Goal: Task Accomplishment & Management: Manage account settings

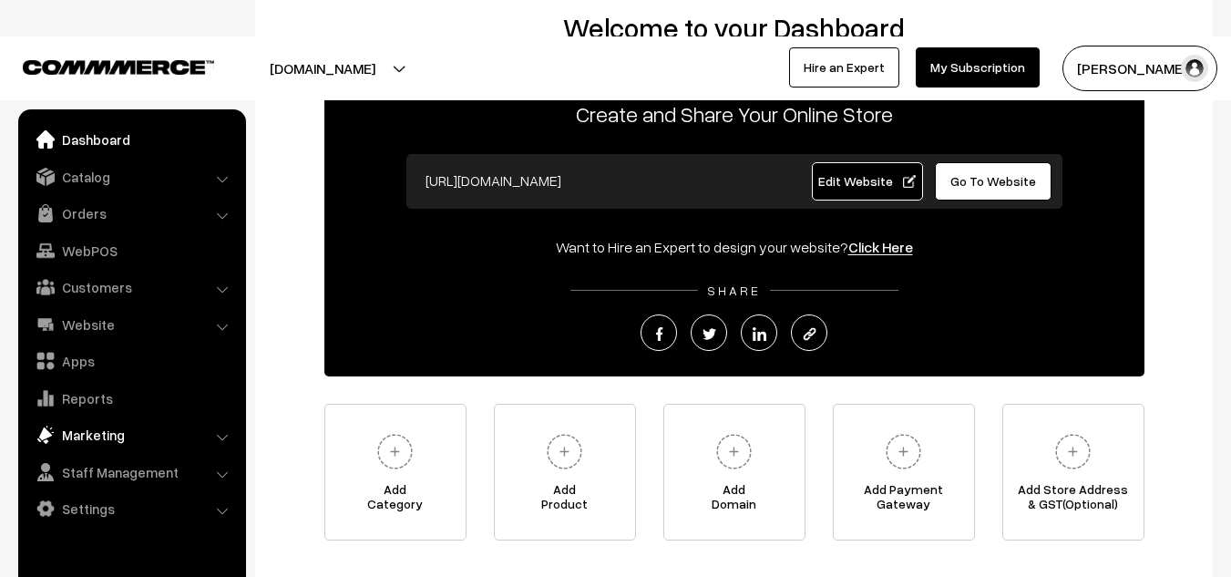
scroll to position [156, 0]
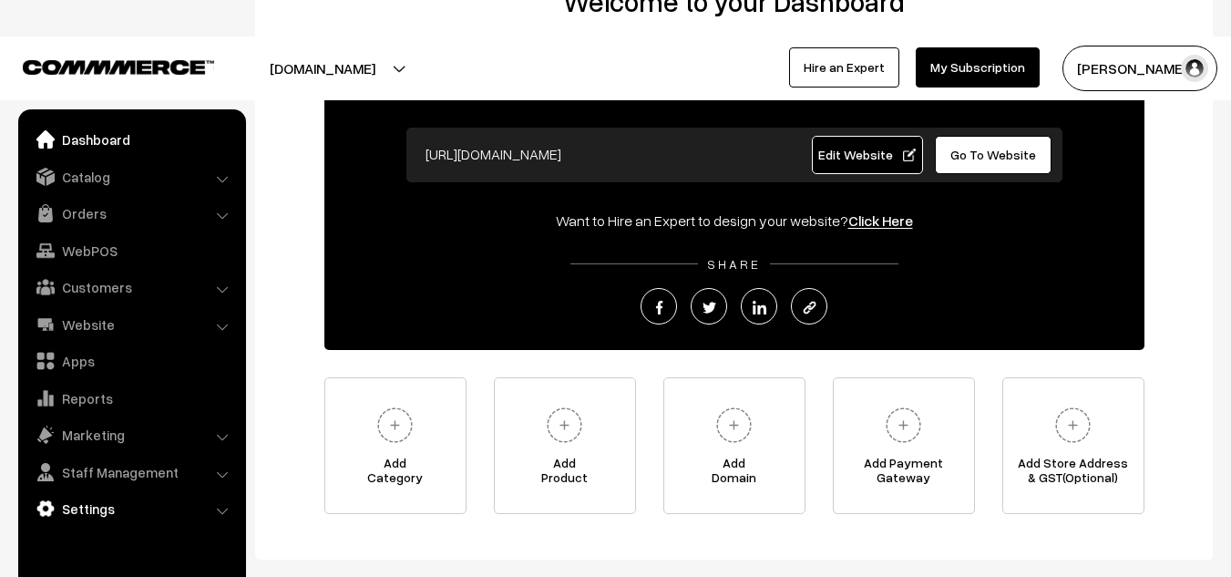
click at [129, 514] on link "Settings" at bounding box center [131, 508] width 217 height 33
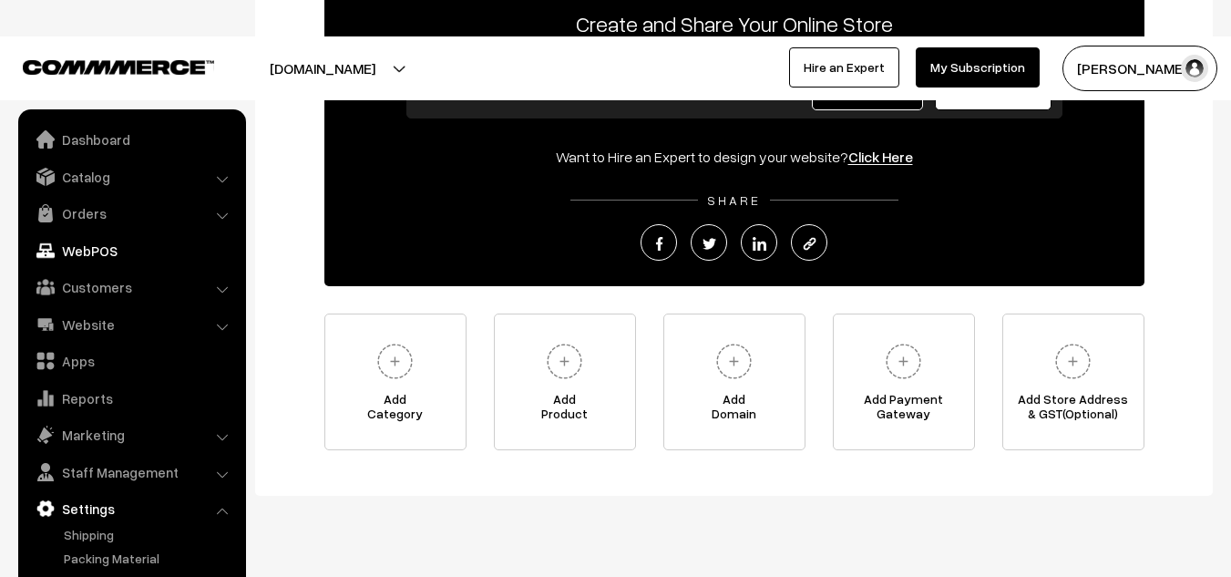
scroll to position [192, 0]
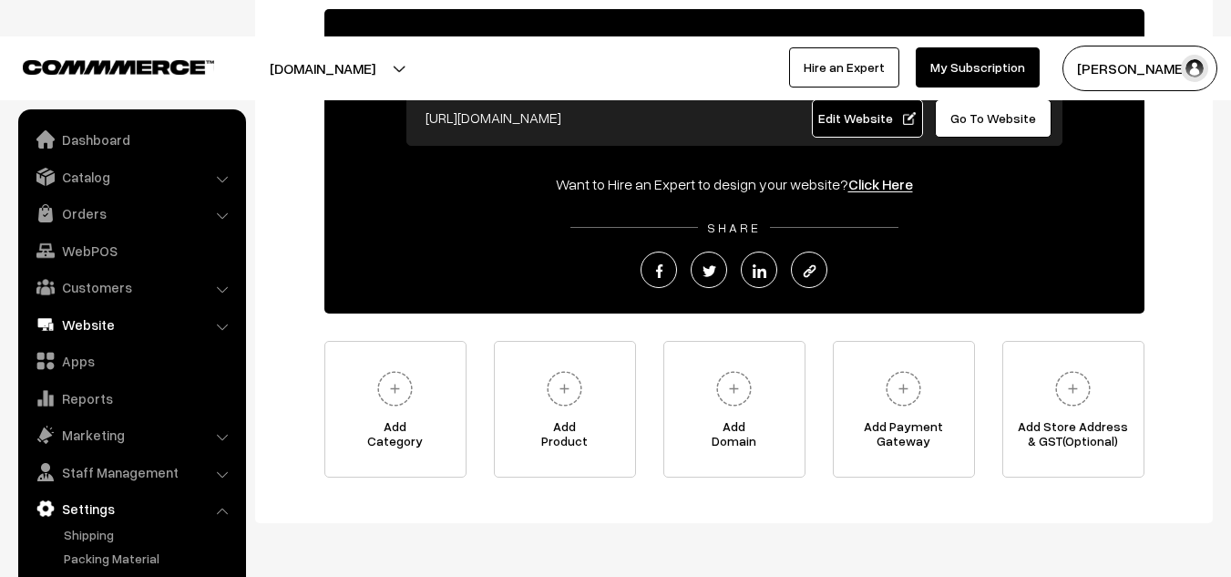
click at [180, 313] on link "Website" at bounding box center [131, 324] width 217 height 33
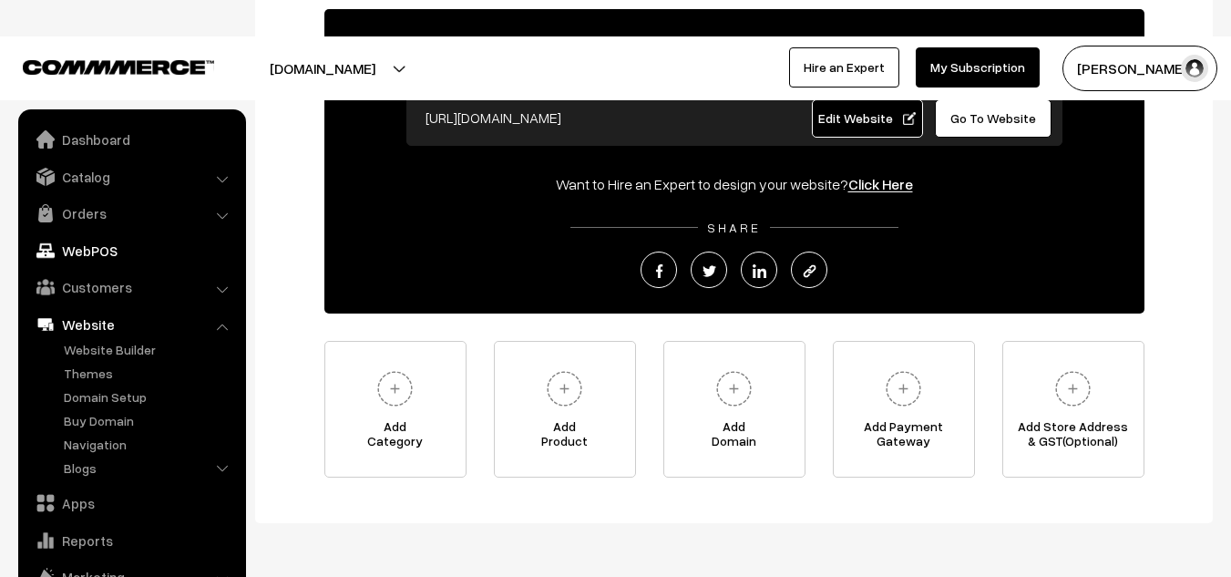
click at [108, 252] on link "WebPOS" at bounding box center [131, 250] width 217 height 33
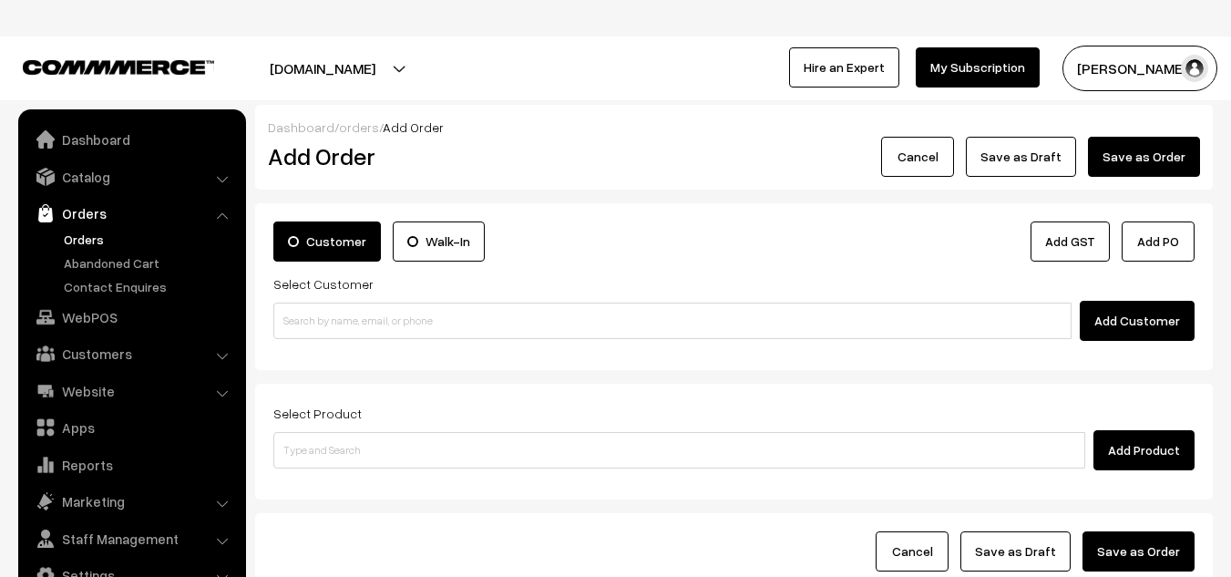
scroll to position [5, 0]
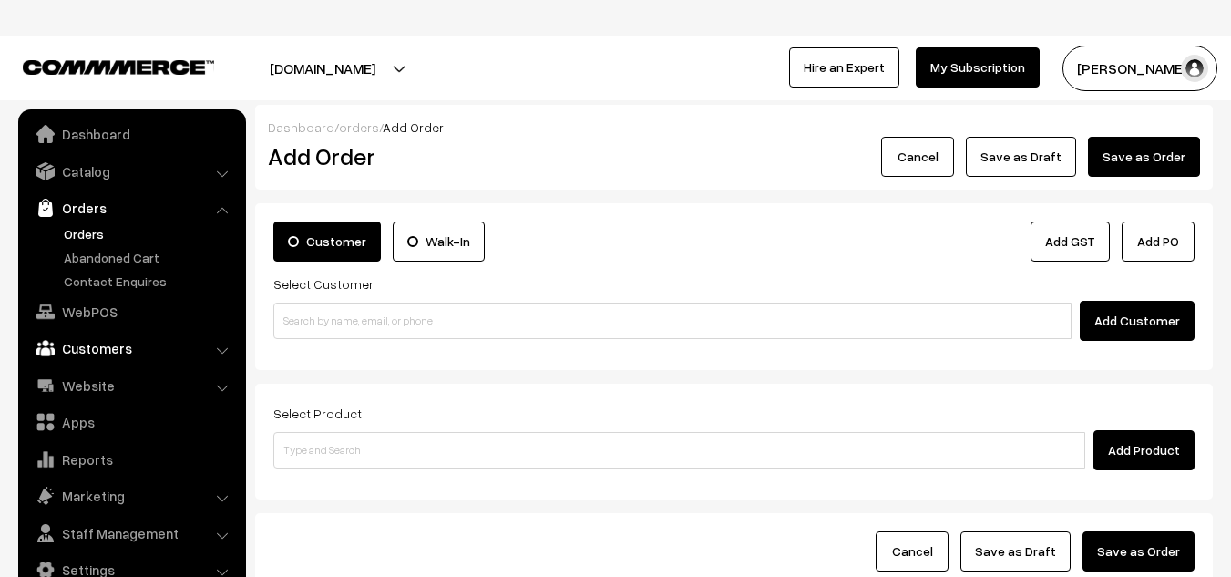
click at [115, 337] on link "Customers" at bounding box center [131, 348] width 217 height 33
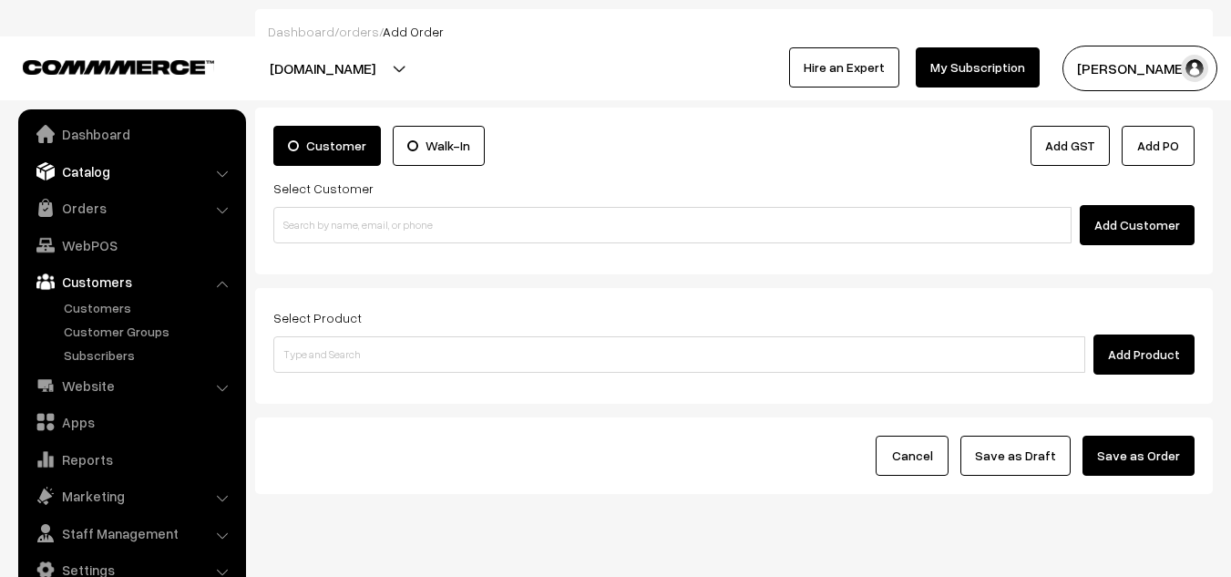
scroll to position [0, 0]
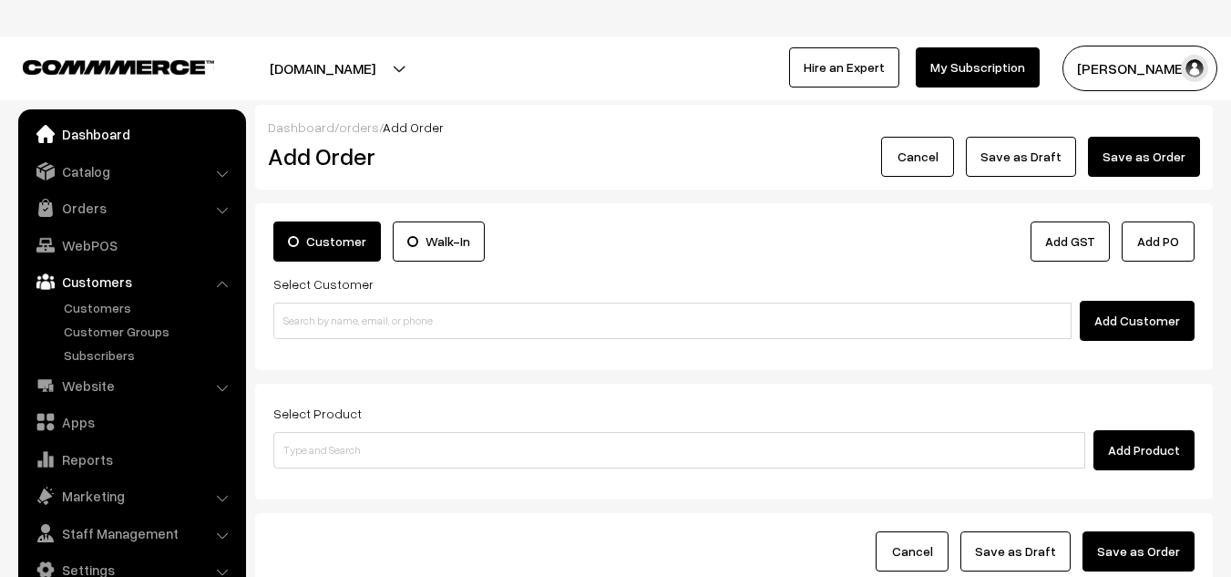
click at [94, 142] on link "Dashboard" at bounding box center [131, 134] width 217 height 33
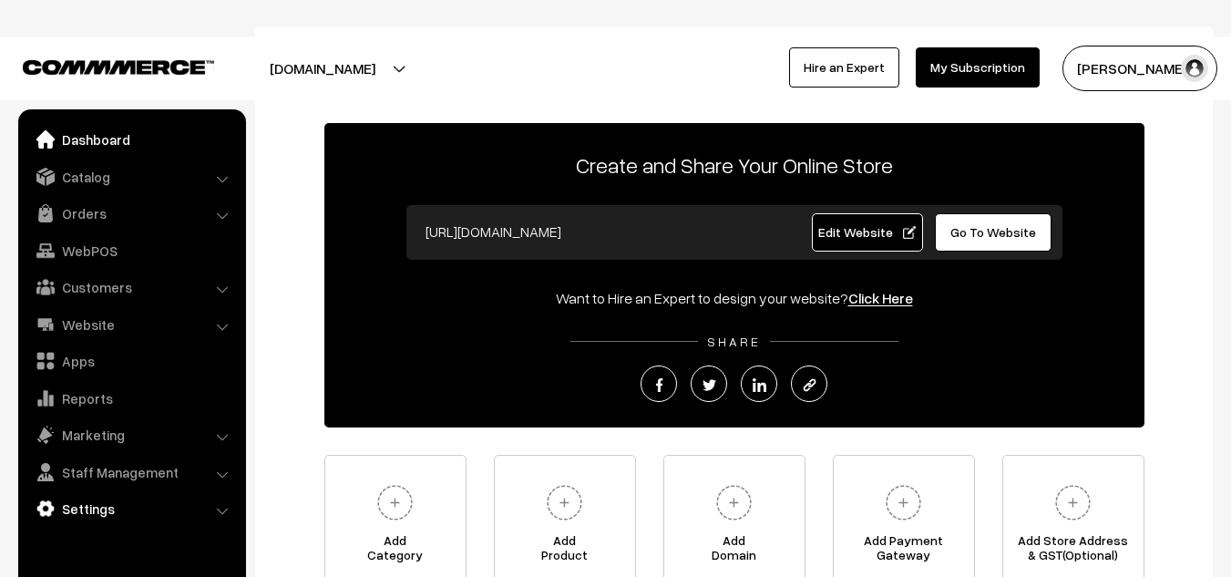
scroll to position [76, 0]
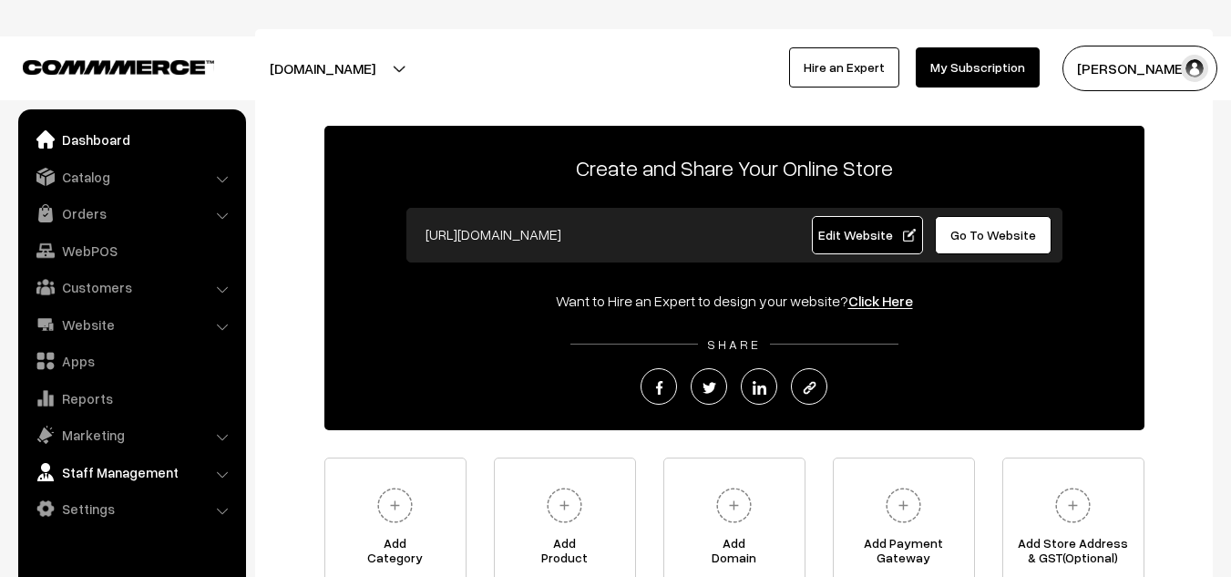
click at [144, 472] on link "Staff Management" at bounding box center [131, 472] width 217 height 33
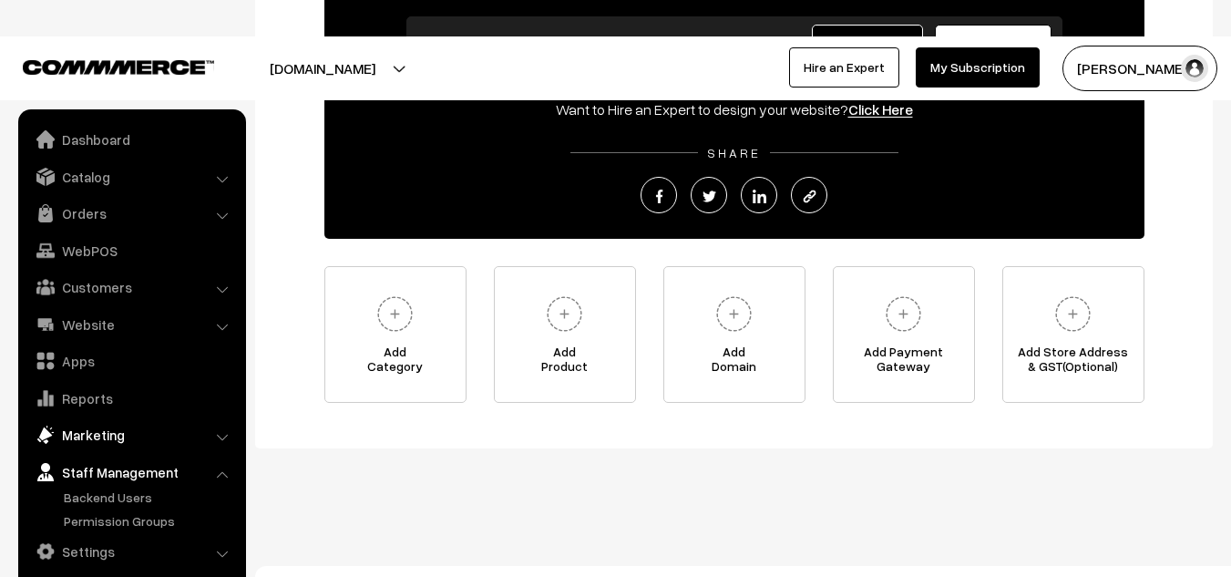
scroll to position [284, 0]
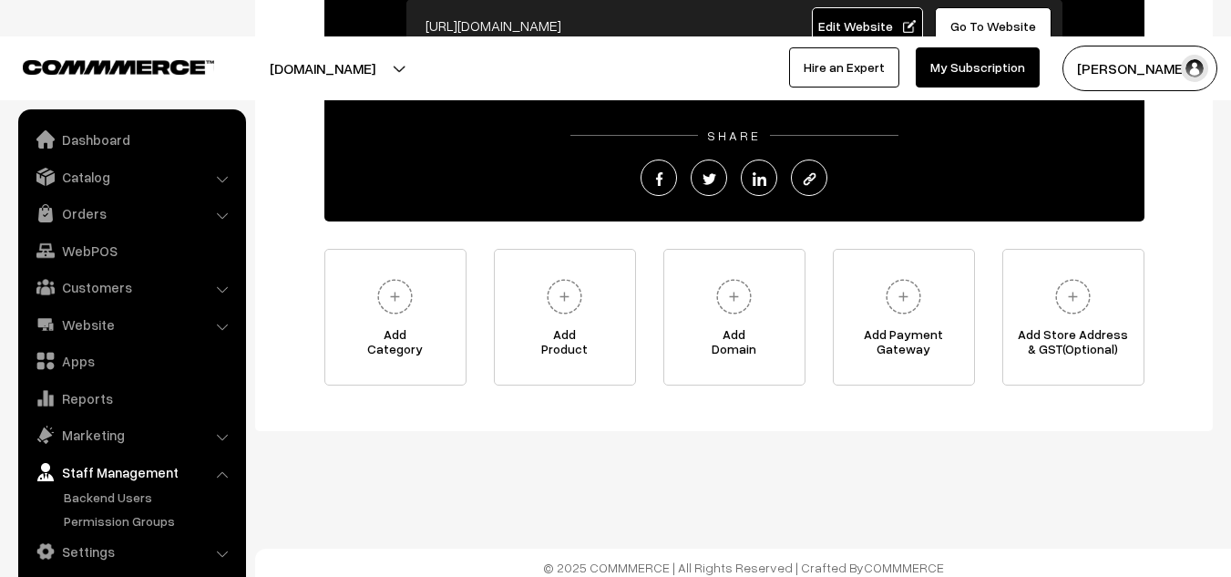
drag, startPoint x: 96, startPoint y: 420, endPoint x: 177, endPoint y: 118, distance: 312.4
click at [177, 118] on ul "Dashboard Catalog" at bounding box center [132, 356] width 228 height 495
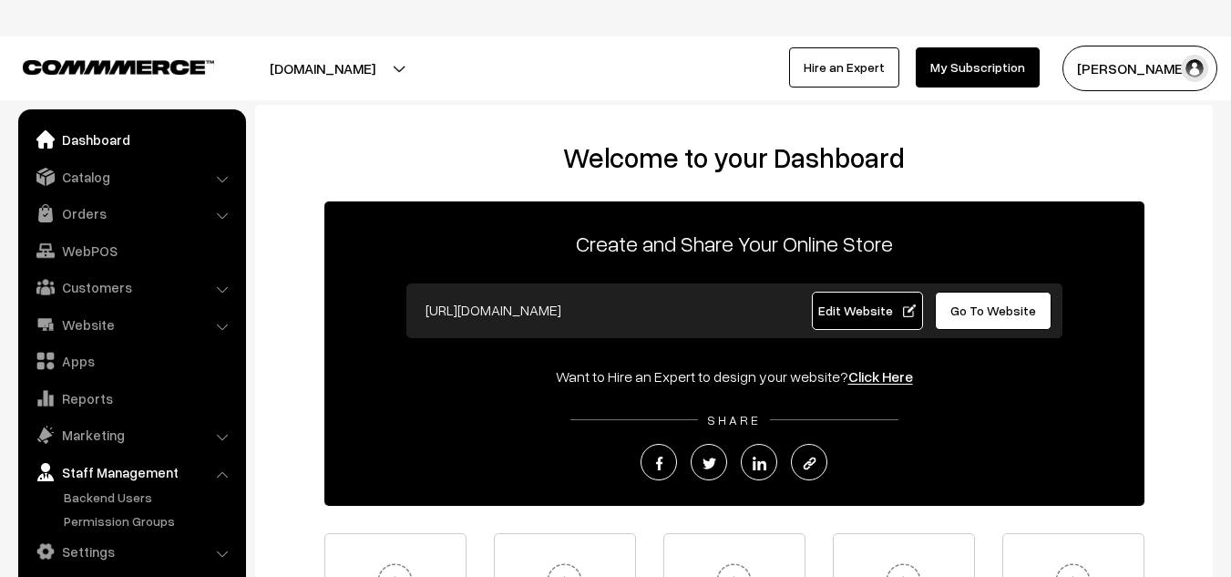
click at [98, 135] on link "Dashboard" at bounding box center [131, 139] width 217 height 33
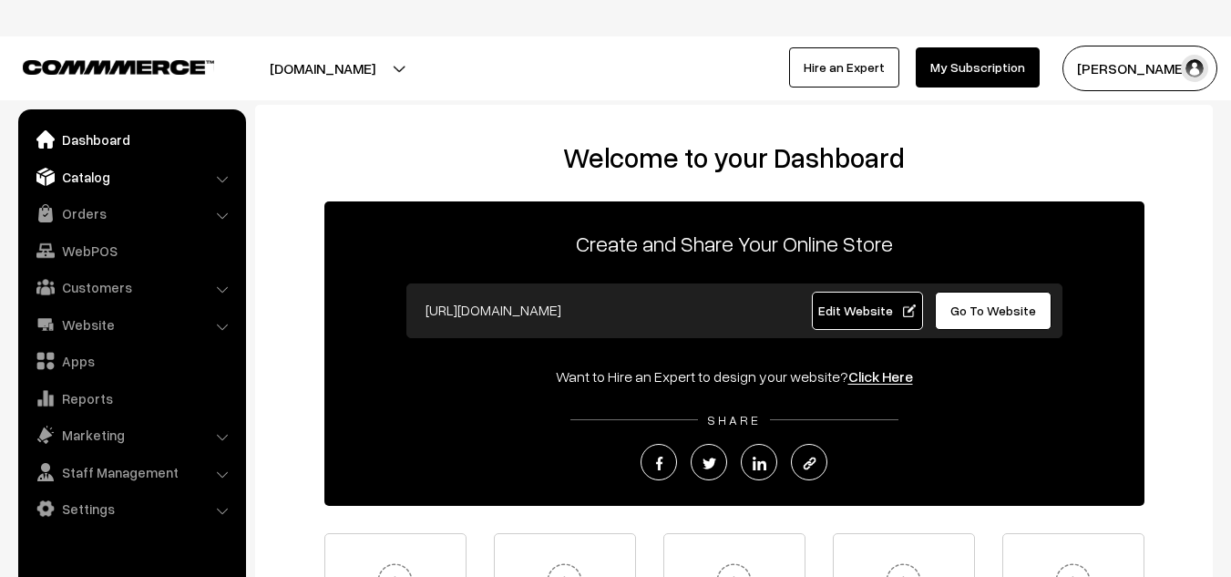
click at [63, 180] on link "Catalog" at bounding box center [131, 176] width 217 height 33
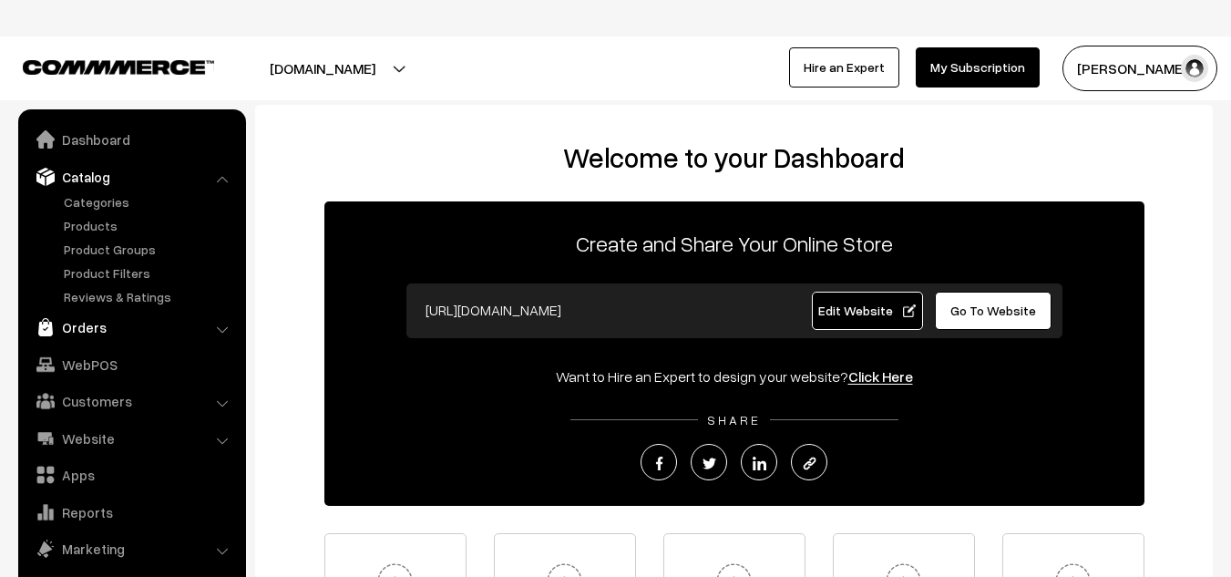
click at [104, 319] on link "Orders" at bounding box center [131, 327] width 217 height 33
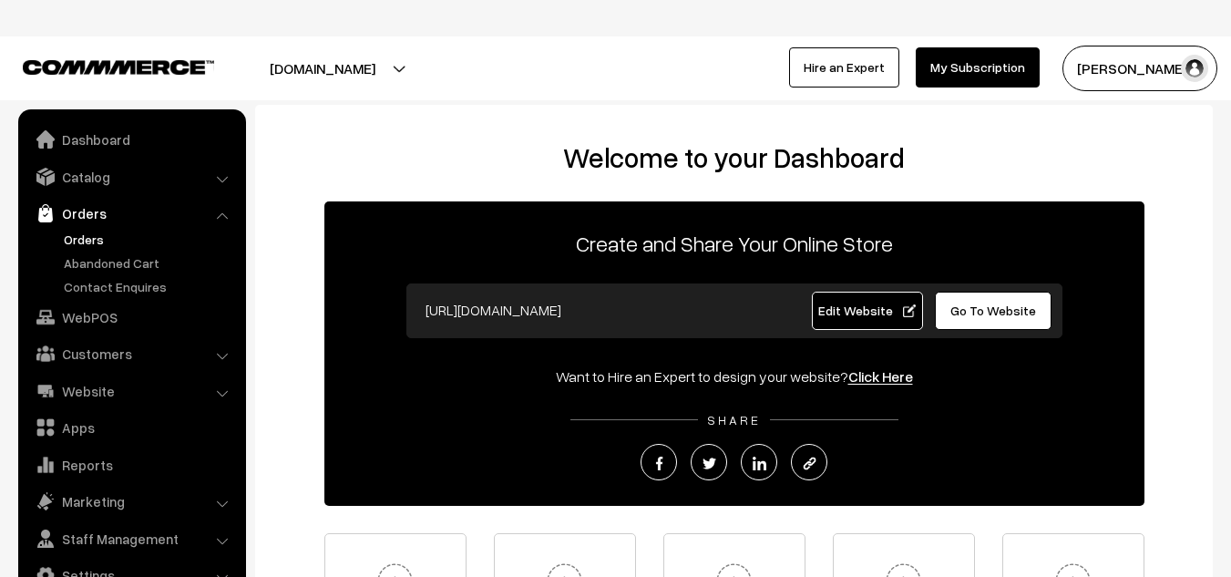
click at [92, 242] on link "Orders" at bounding box center [149, 239] width 180 height 19
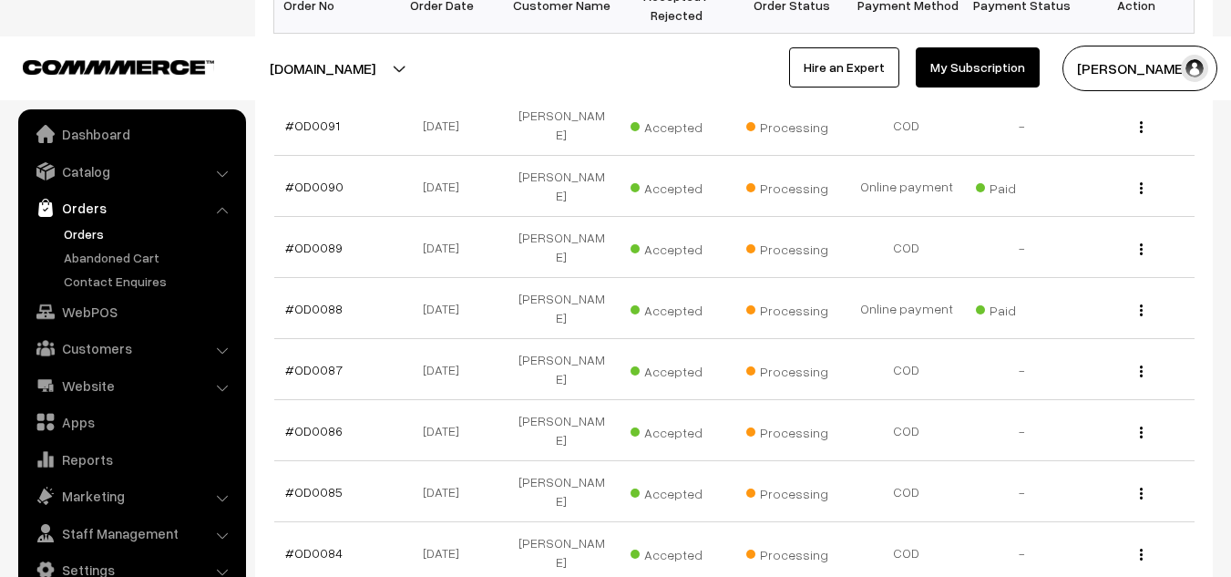
scroll to position [433, 0]
click at [91, 383] on link "Website" at bounding box center [131, 385] width 217 height 33
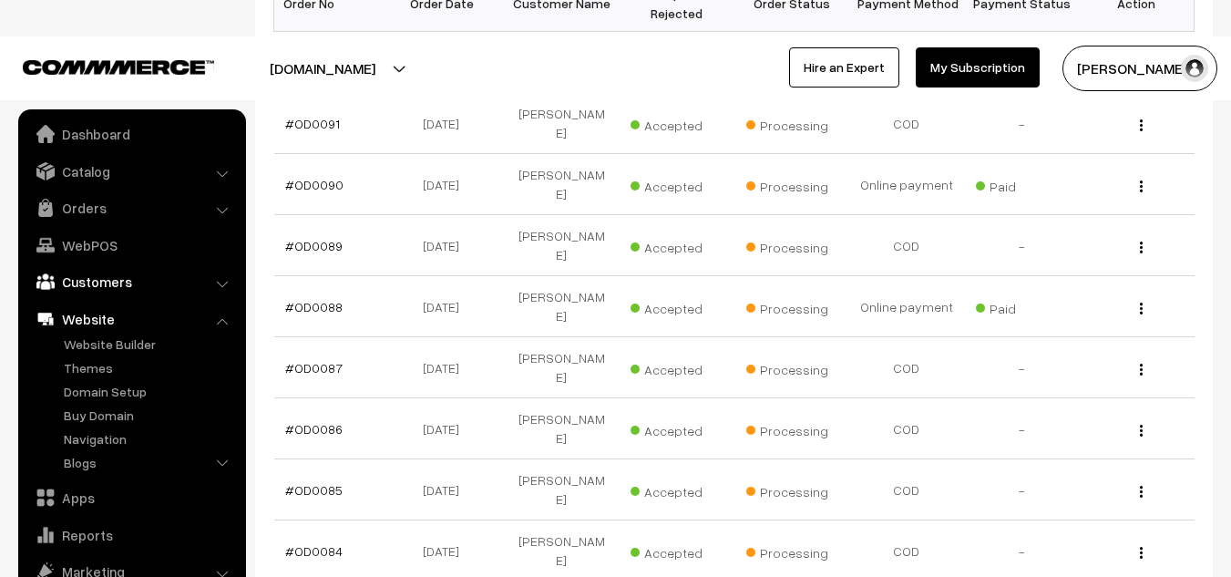
scroll to position [0, 0]
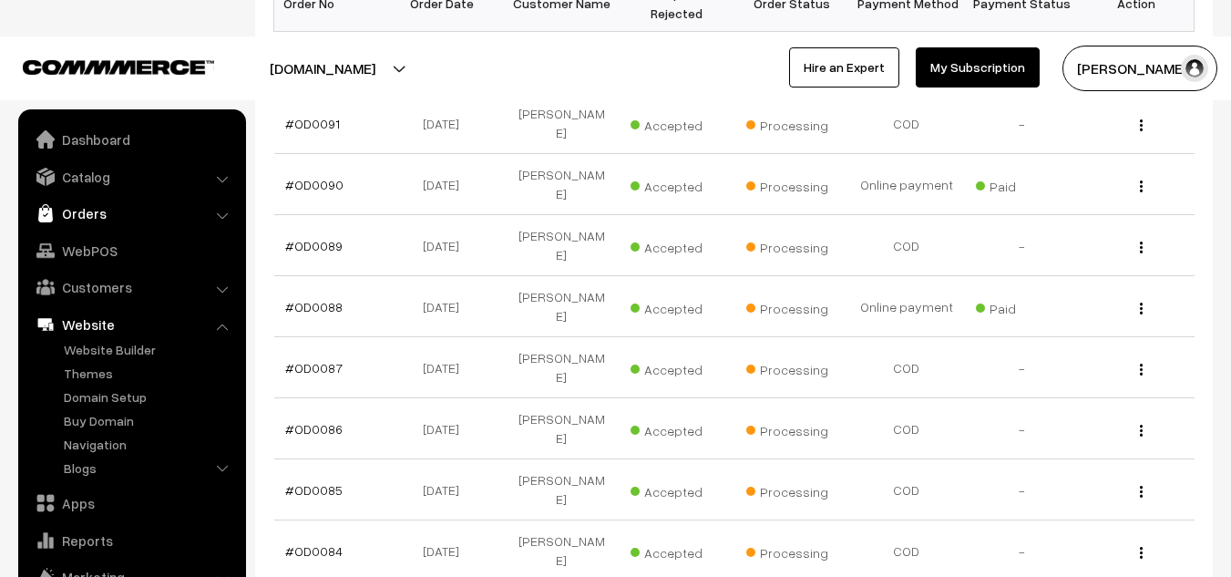
click at [97, 204] on link "Orders" at bounding box center [131, 213] width 217 height 33
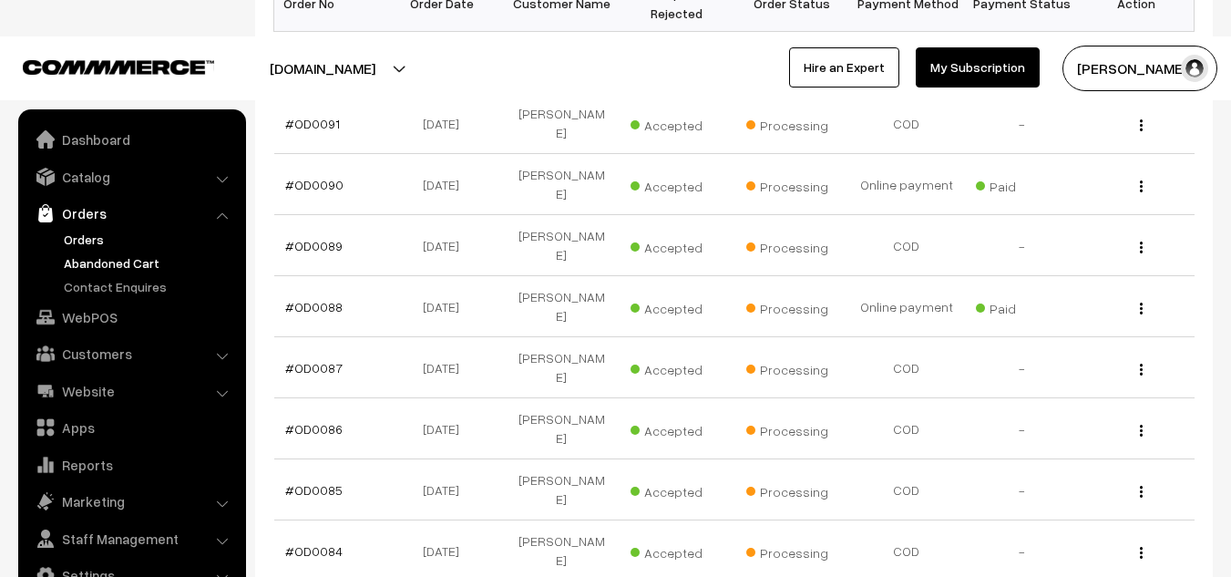
click at [115, 267] on link "Abandoned Cart" at bounding box center [149, 262] width 180 height 19
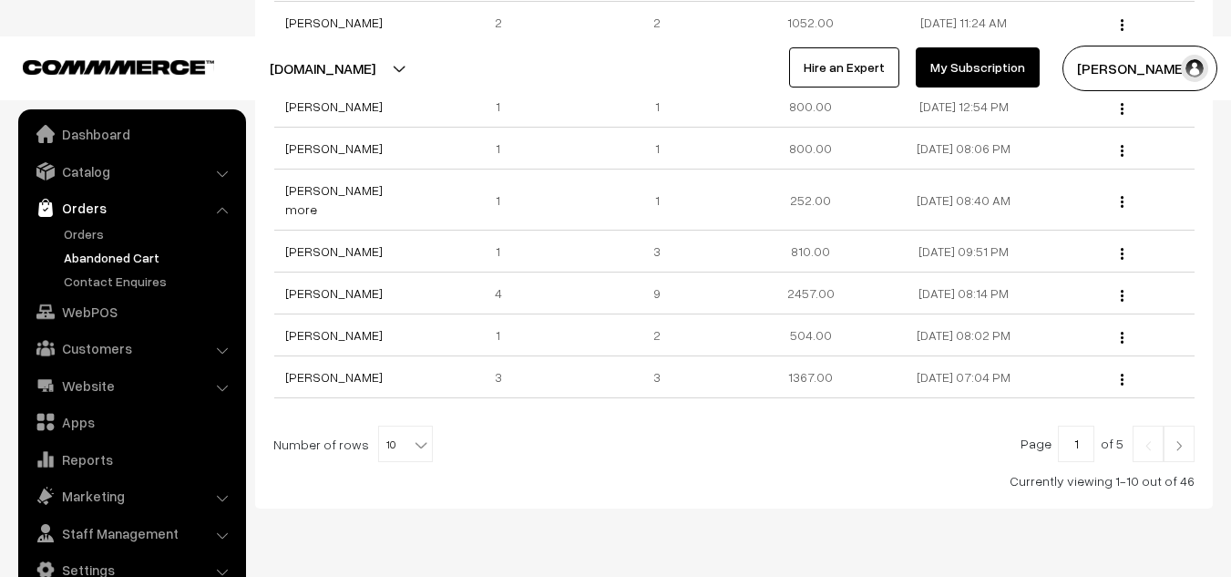
scroll to position [472, 0]
select select "50"
